Goal: Task Accomplishment & Management: Use online tool/utility

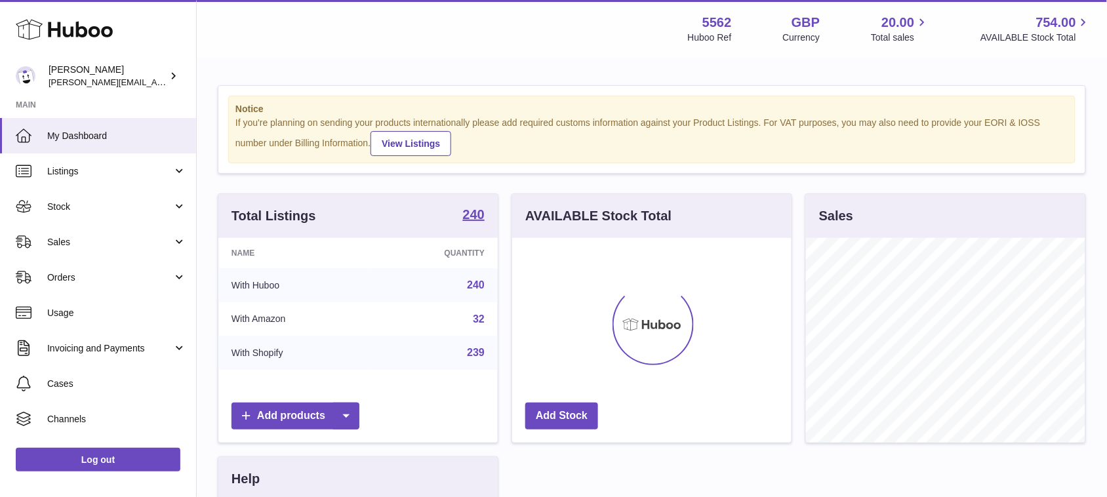
scroll to position [204, 279]
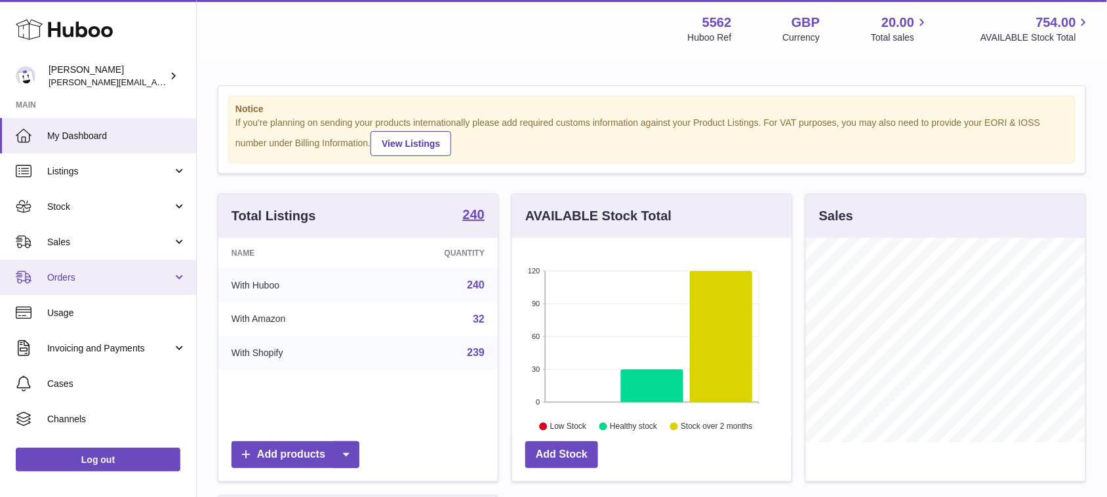
click at [103, 285] on link "Orders" at bounding box center [98, 277] width 196 height 35
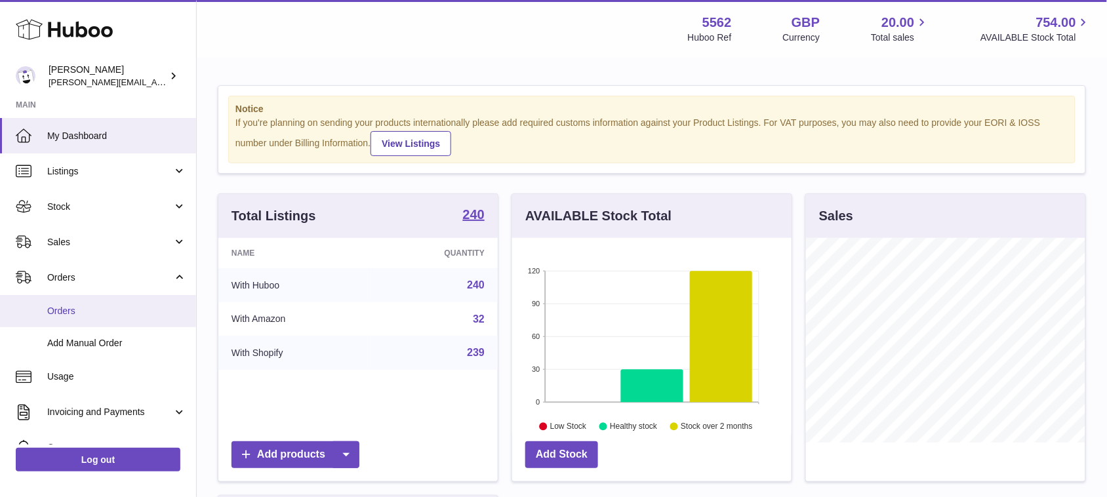
click at [83, 310] on span "Orders" at bounding box center [116, 311] width 139 height 12
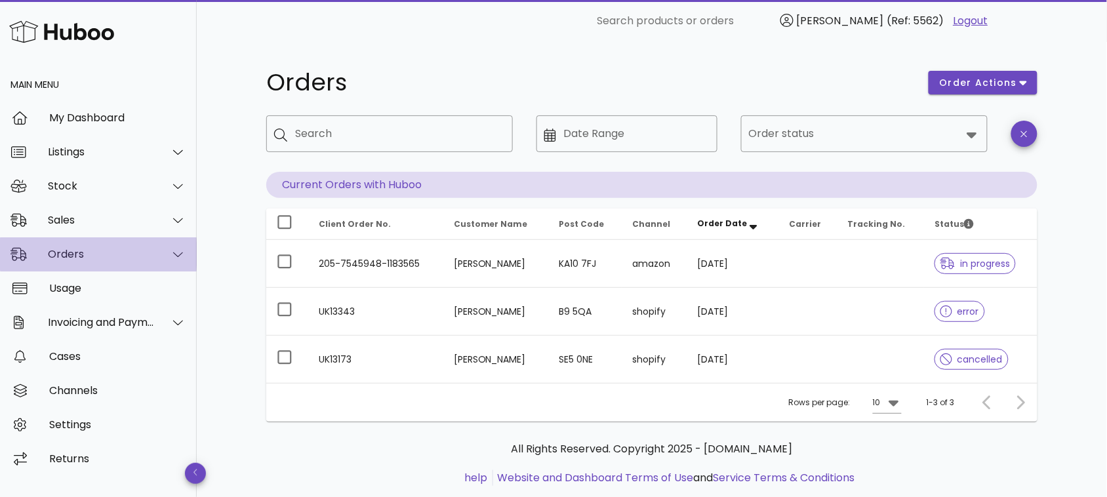
click at [181, 246] on div at bounding box center [170, 254] width 31 height 33
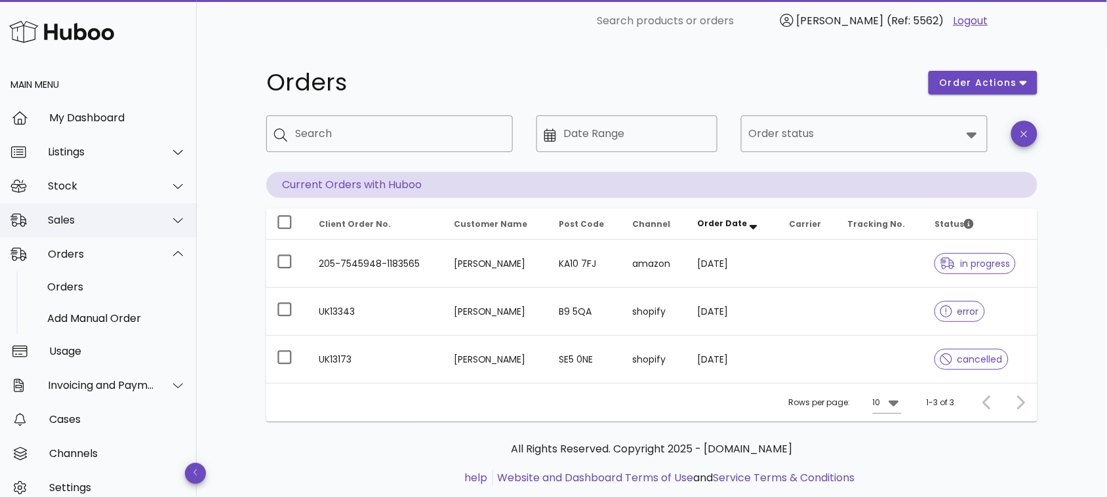
click at [136, 217] on div "Sales" at bounding box center [101, 220] width 107 height 12
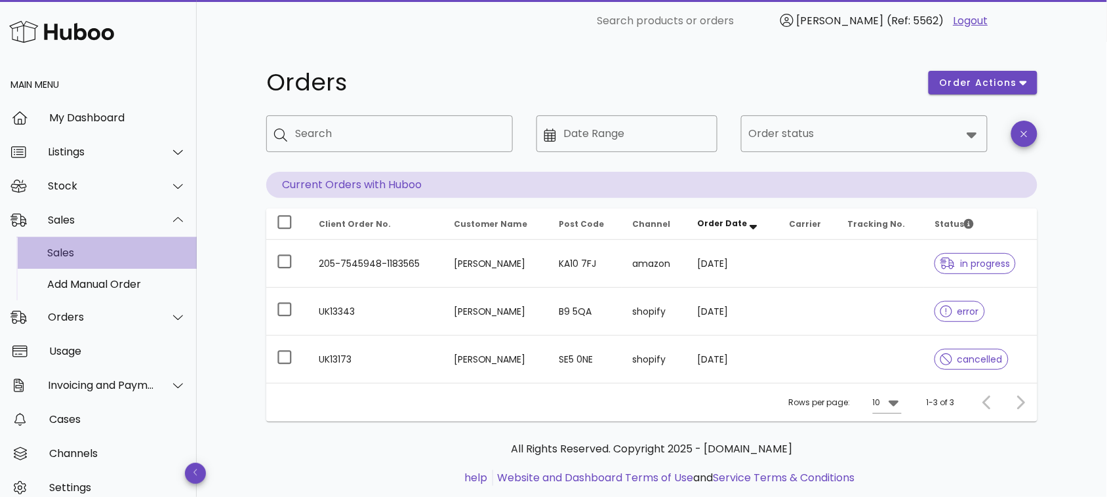
click at [72, 257] on div "Sales" at bounding box center [116, 253] width 139 height 12
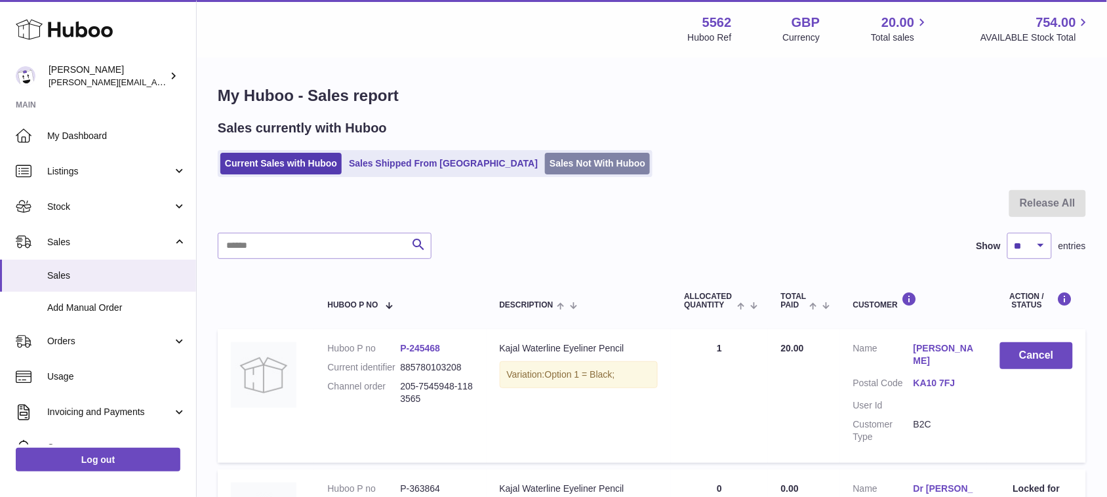
click at [545, 161] on link "Sales Not With Huboo" at bounding box center [597, 164] width 105 height 22
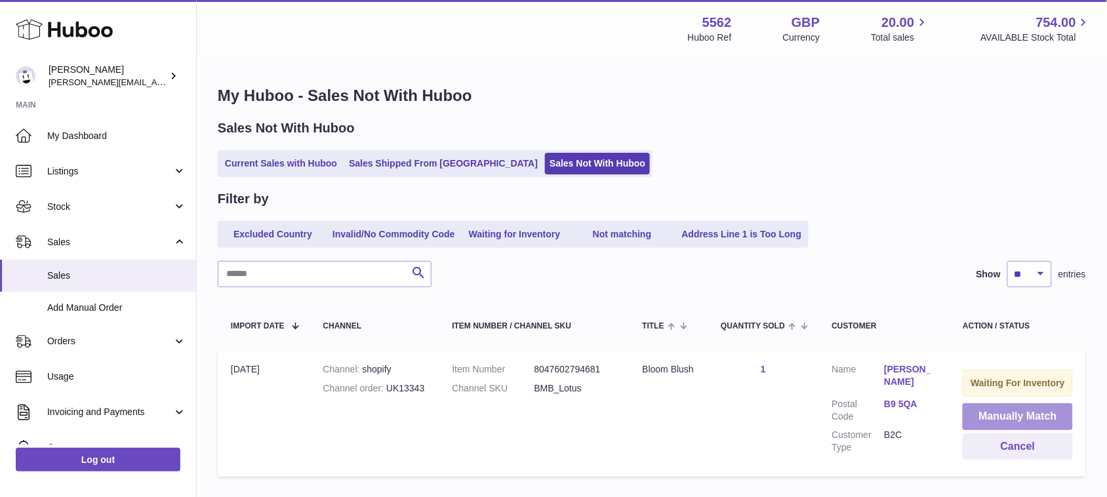
click at [979, 422] on button "Manually Match" at bounding box center [1018, 416] width 110 height 27
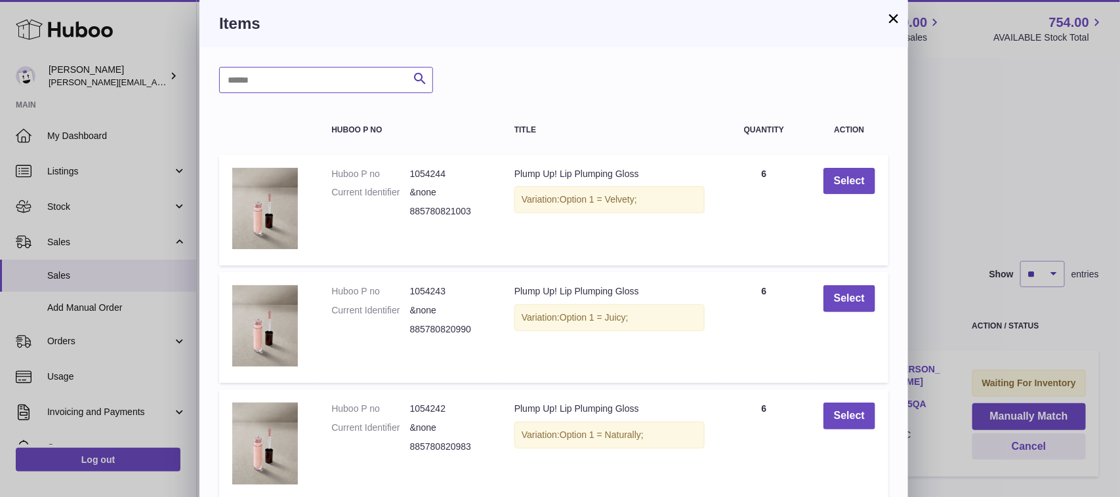
click at [331, 83] on input "text" at bounding box center [326, 80] width 214 height 26
type input "*****"
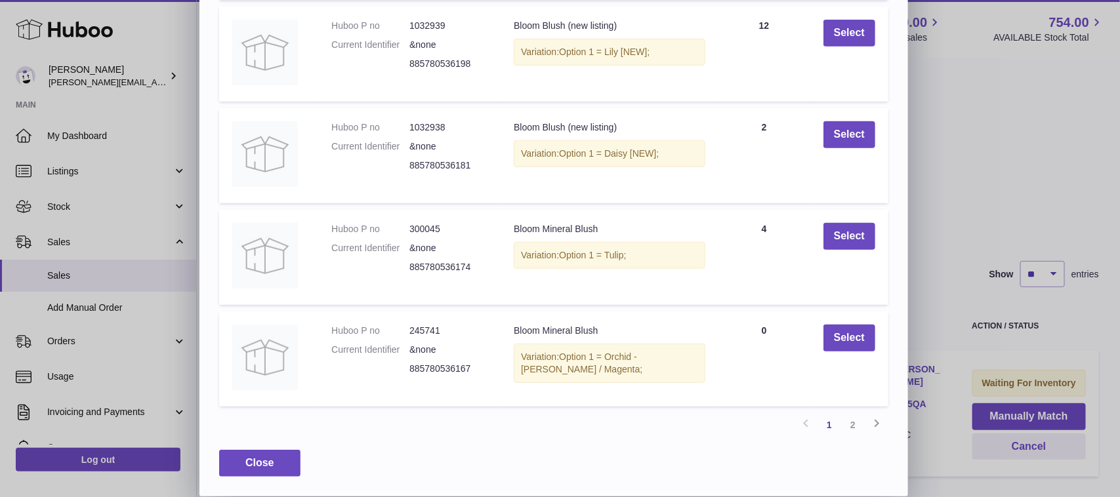
scroll to position [250, 0]
click at [857, 422] on link "2" at bounding box center [853, 425] width 24 height 24
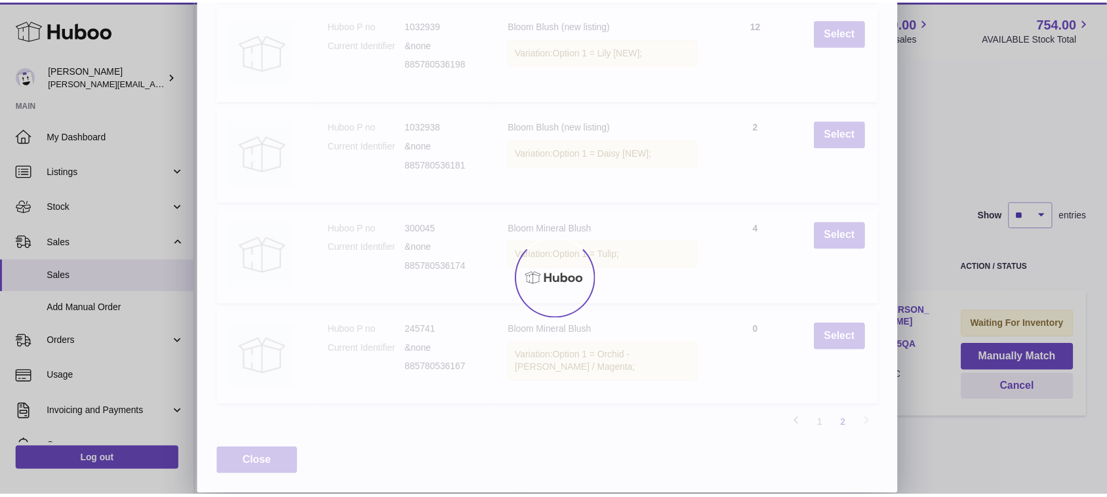
scroll to position [0, 0]
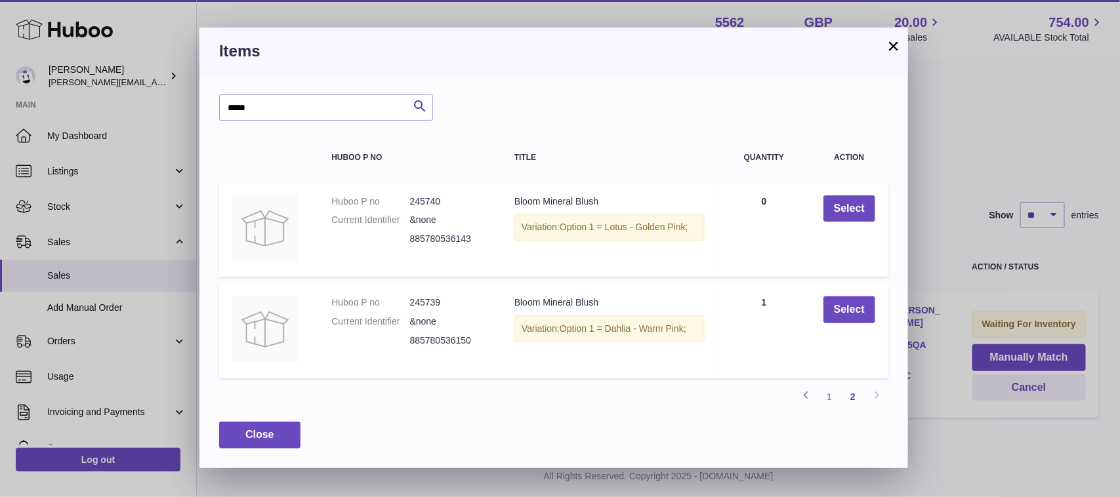
click at [896, 43] on button "×" at bounding box center [894, 46] width 16 height 16
